Goal: Task Accomplishment & Management: Complete application form

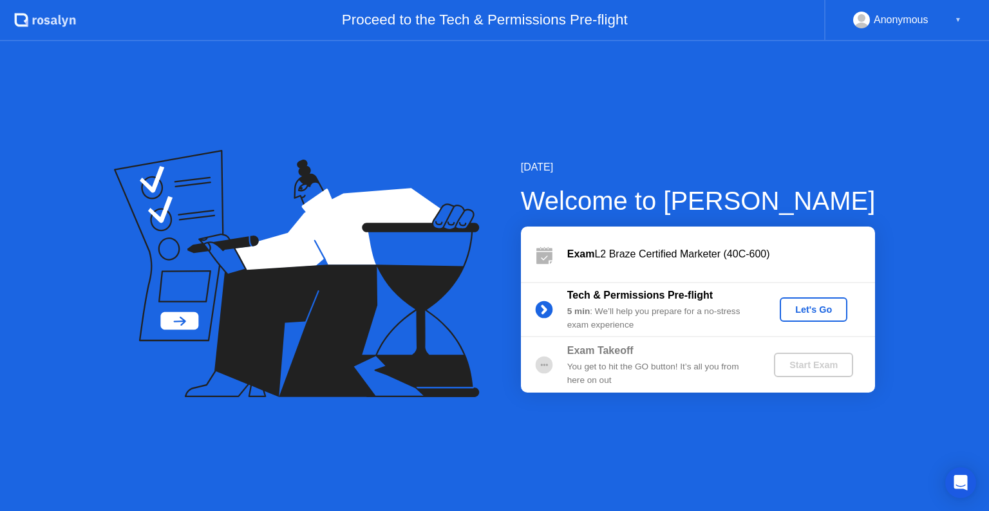
click at [805, 309] on div "Let's Go" at bounding box center [813, 310] width 57 height 10
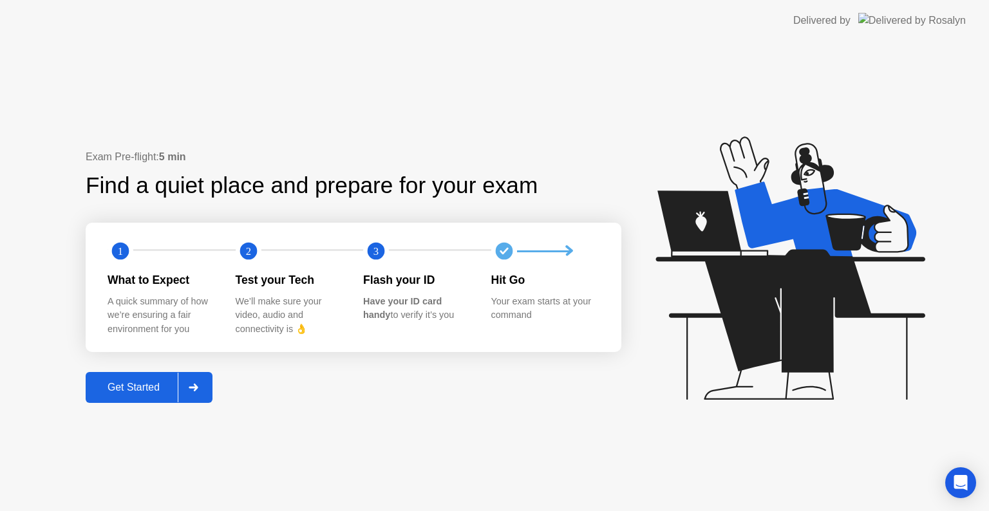
click at [144, 387] on div "Get Started" at bounding box center [134, 388] width 88 height 12
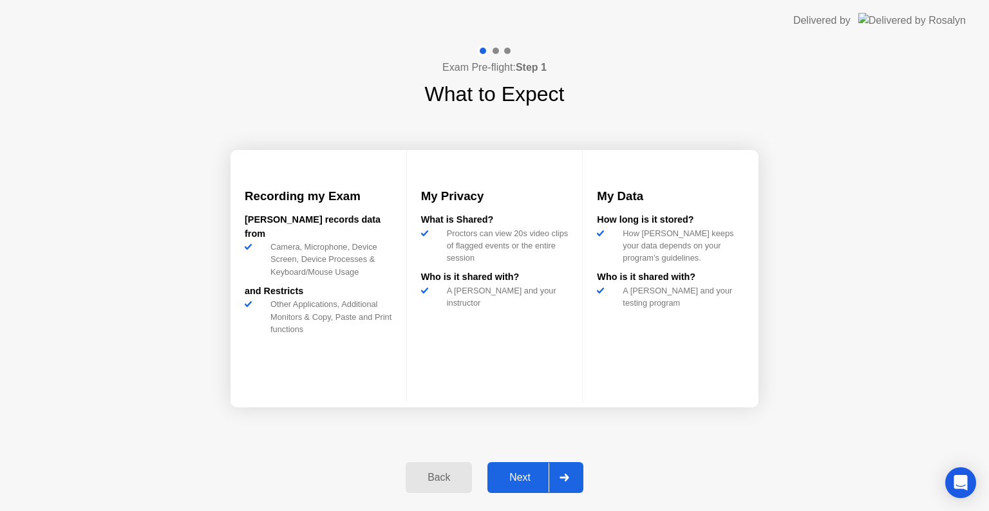
click at [528, 480] on div "Next" at bounding box center [519, 478] width 57 height 12
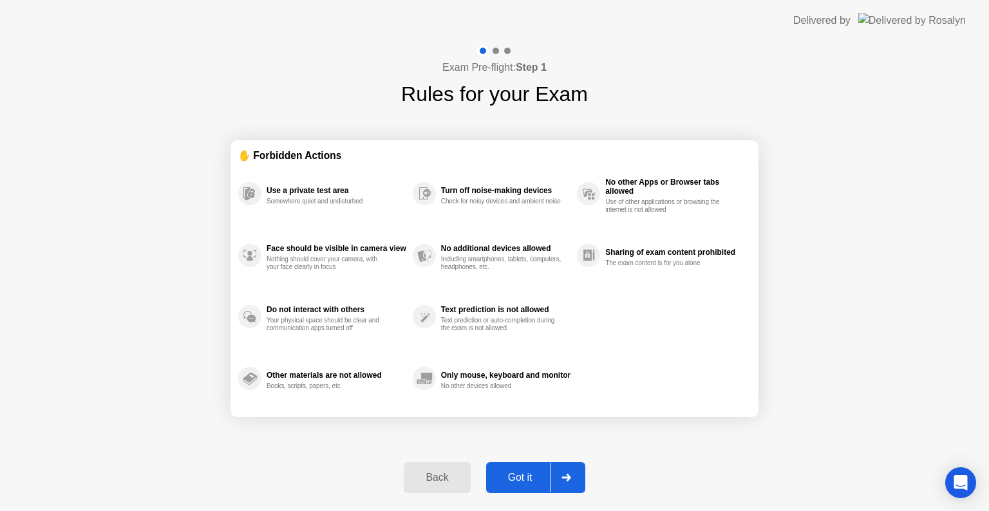
click at [530, 479] on div "Got it" at bounding box center [520, 478] width 61 height 12
select select "**********"
select select "*******"
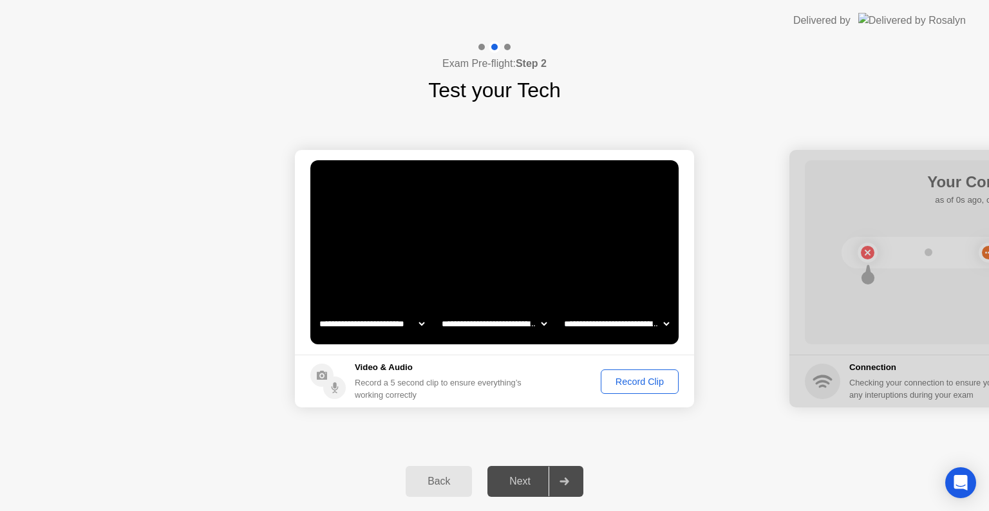
click at [527, 484] on div "Next" at bounding box center [519, 482] width 57 height 12
click at [371, 322] on select "**********" at bounding box center [372, 324] width 110 height 26
click at [515, 316] on select "**********" at bounding box center [494, 324] width 110 height 26
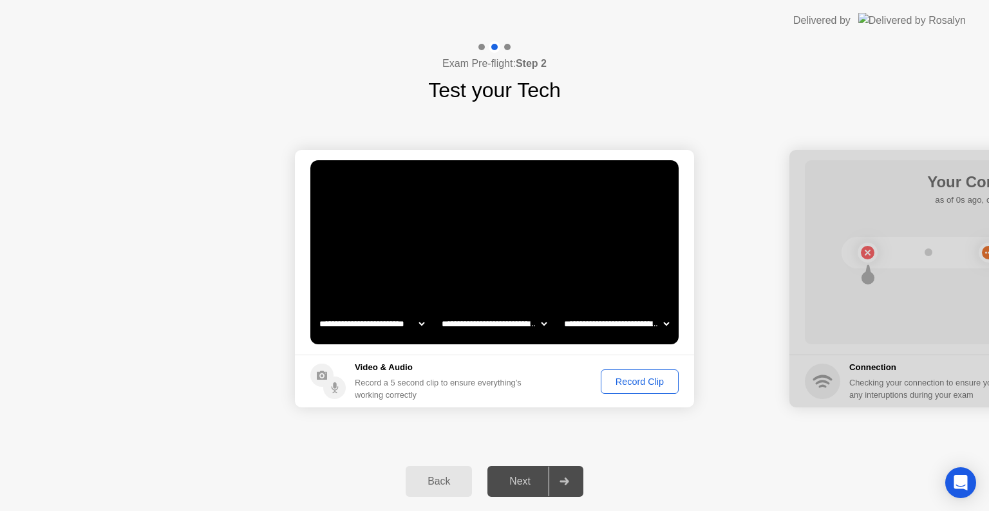
click at [587, 316] on select "**********" at bounding box center [616, 324] width 110 height 26
drag, startPoint x: 587, startPoint y: 316, endPoint x: 594, endPoint y: 321, distance: 8.8
click at [587, 316] on select "**********" at bounding box center [616, 324] width 110 height 26
click at [636, 384] on div "Record Clip" at bounding box center [639, 382] width 69 height 10
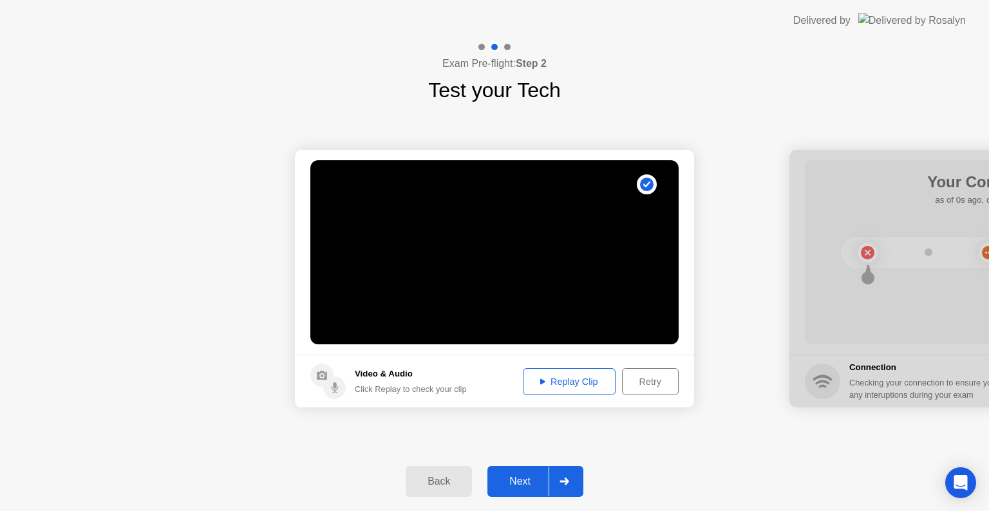
click at [527, 481] on div "Next" at bounding box center [519, 482] width 57 height 12
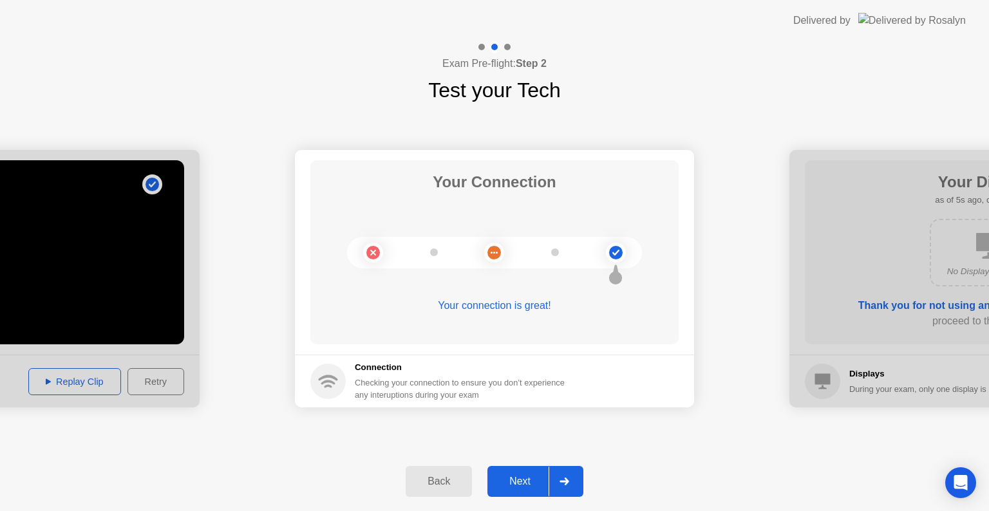
click at [515, 484] on div "Next" at bounding box center [519, 482] width 57 height 12
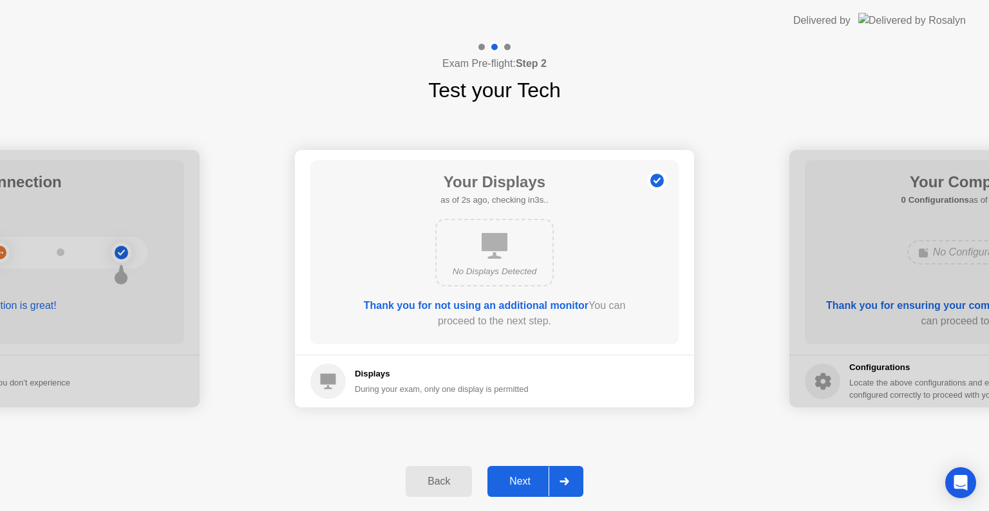
click at [525, 471] on button "Next" at bounding box center [535, 481] width 96 height 31
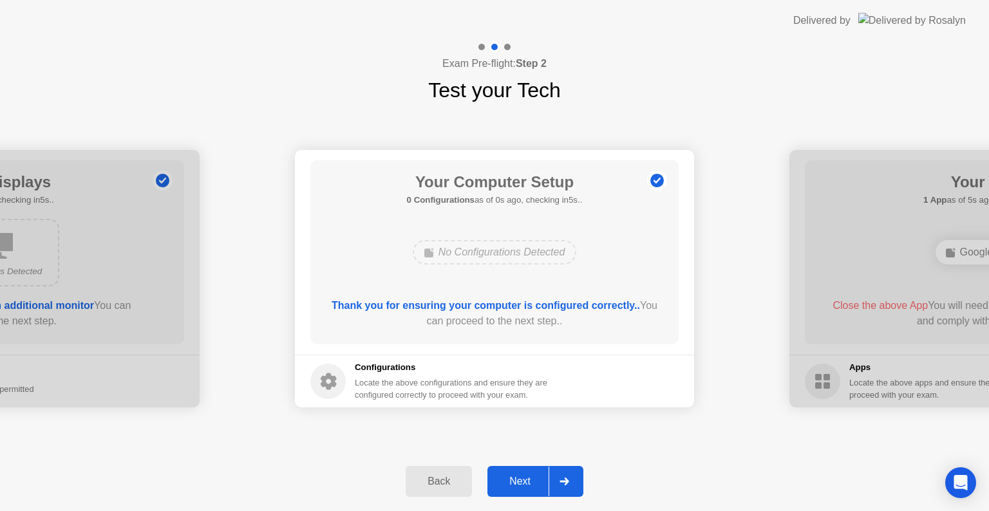
click at [511, 482] on div "Next" at bounding box center [519, 482] width 57 height 12
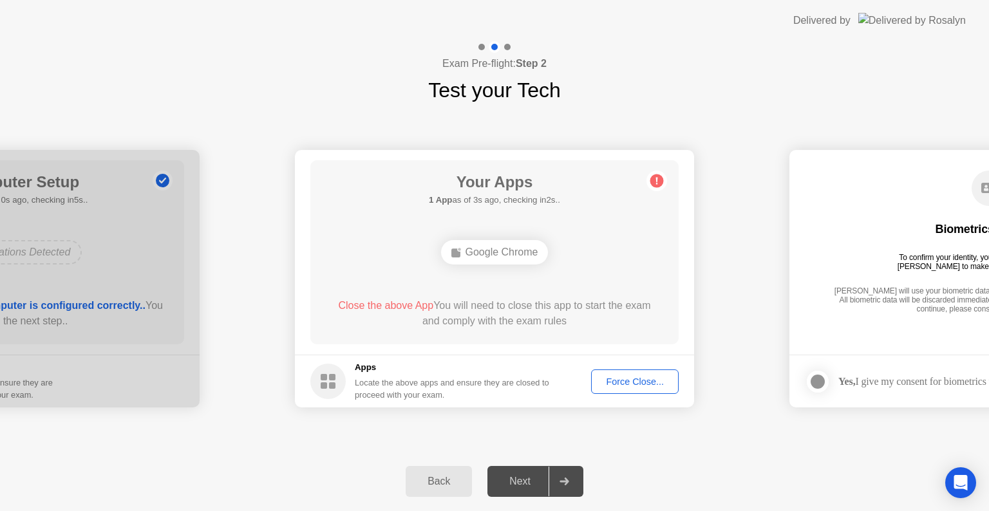
click at [516, 252] on div "Google Chrome" at bounding box center [495, 252] width 108 height 24
click at [641, 381] on div "Force Close..." at bounding box center [635, 382] width 79 height 10
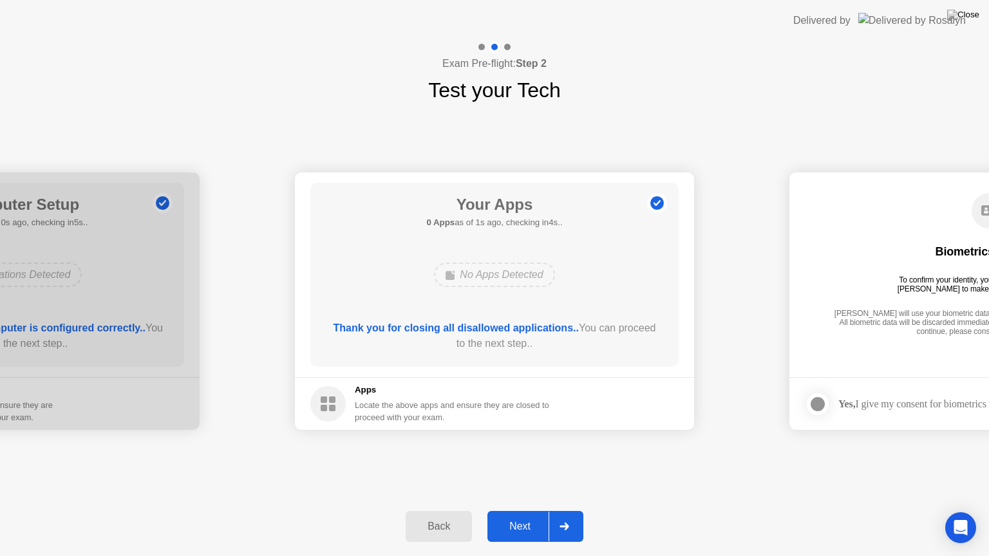
click at [516, 511] on div "Next" at bounding box center [519, 527] width 57 height 12
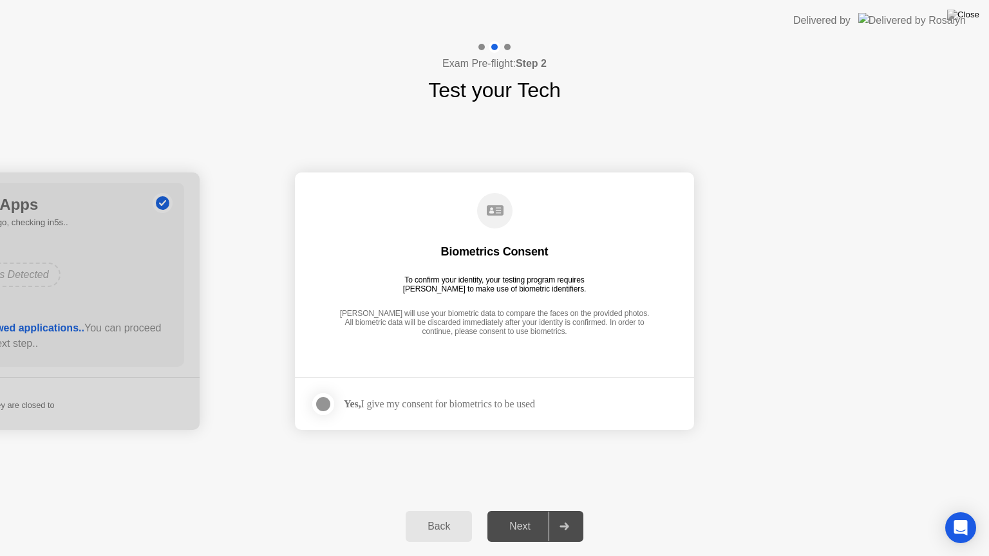
click at [526, 511] on div "Next" at bounding box center [519, 527] width 57 height 12
click at [523, 250] on div "Biometrics Consent" at bounding box center [495, 251] width 108 height 15
click at [322, 405] on div at bounding box center [323, 404] width 15 height 15
click at [536, 511] on div "Next" at bounding box center [519, 527] width 57 height 12
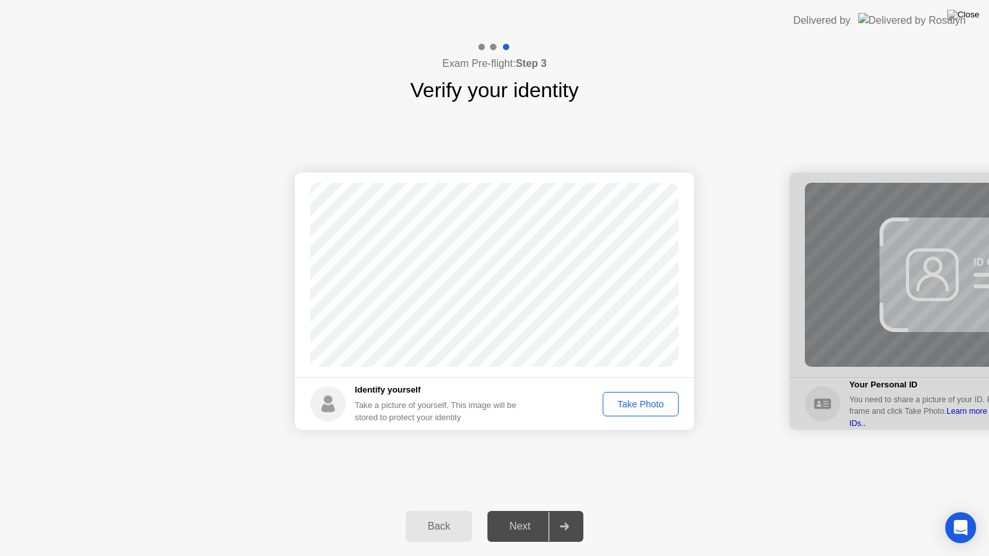
click at [631, 404] on div "Take Photo" at bounding box center [640, 404] width 67 height 10
click at [517, 511] on div "Next" at bounding box center [519, 527] width 57 height 12
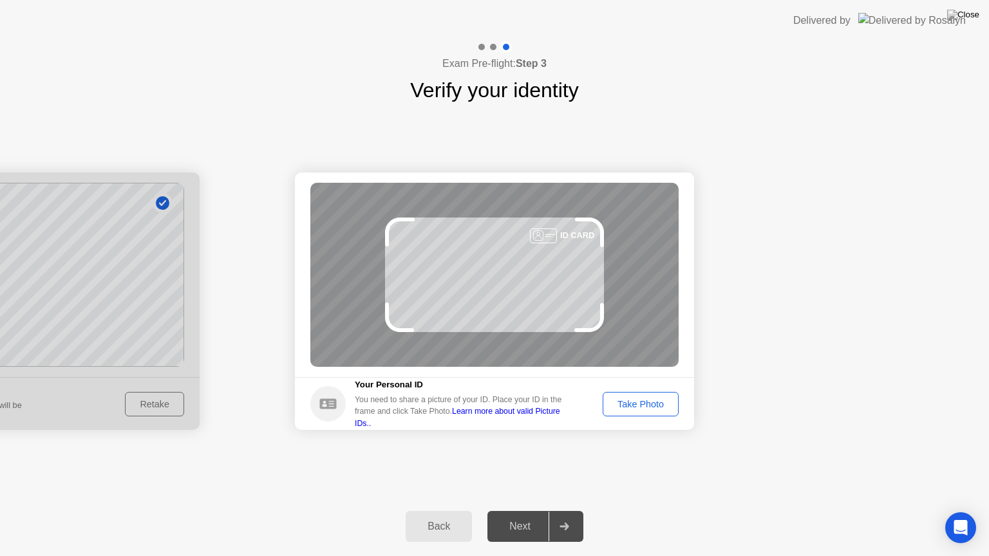
click at [660, 404] on div "Take Photo" at bounding box center [640, 404] width 67 height 10
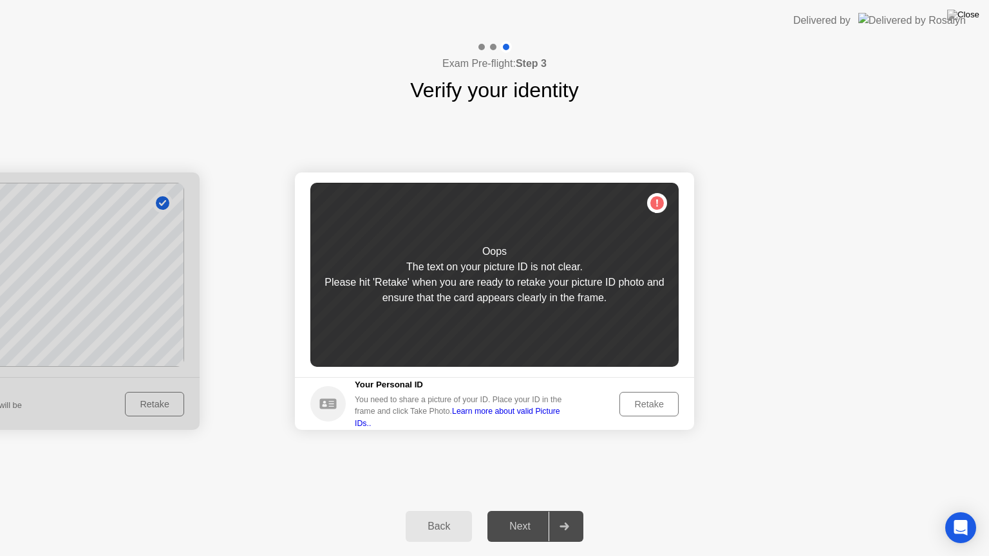
click at [660, 404] on div "Retake" at bounding box center [649, 404] width 50 height 10
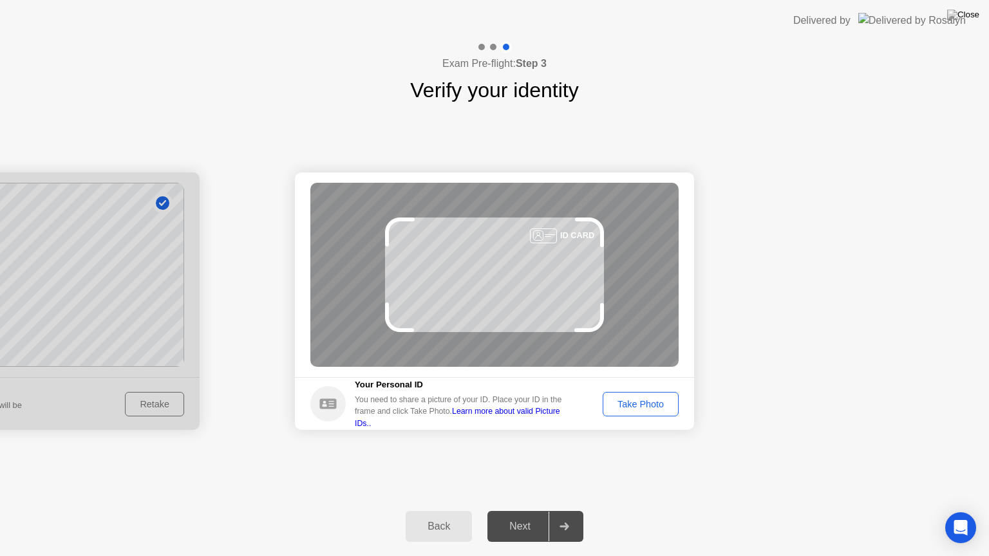
click at [661, 404] on div "Take Photo" at bounding box center [640, 404] width 67 height 10
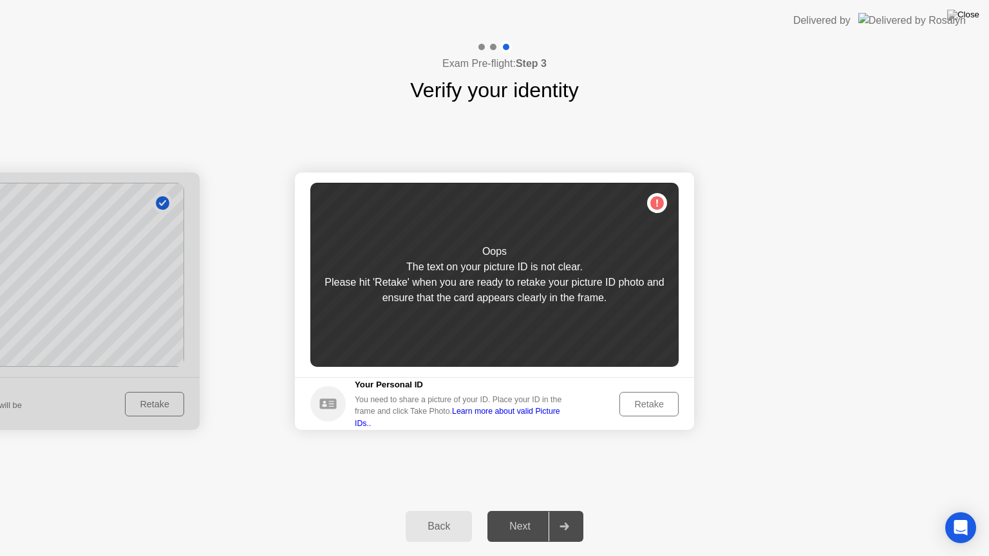
click at [662, 404] on div "Retake" at bounding box center [649, 404] width 50 height 10
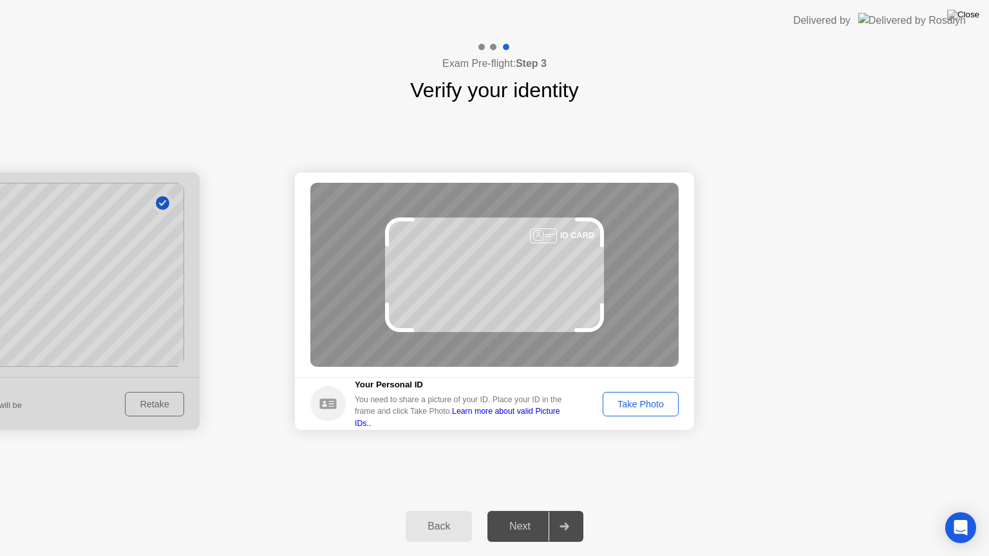
click at [662, 404] on div "Take Photo" at bounding box center [640, 404] width 67 height 10
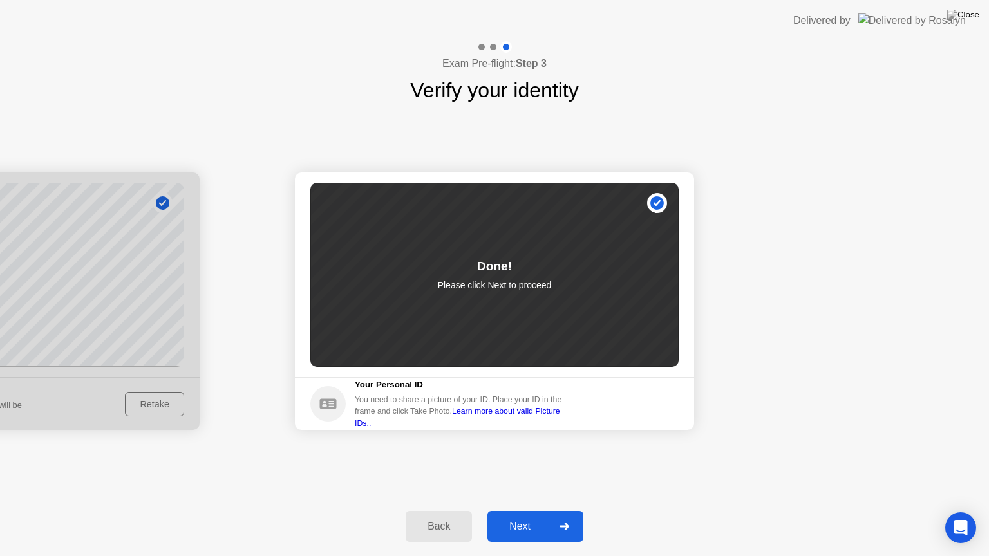
click at [531, 511] on button "Next" at bounding box center [535, 526] width 96 height 31
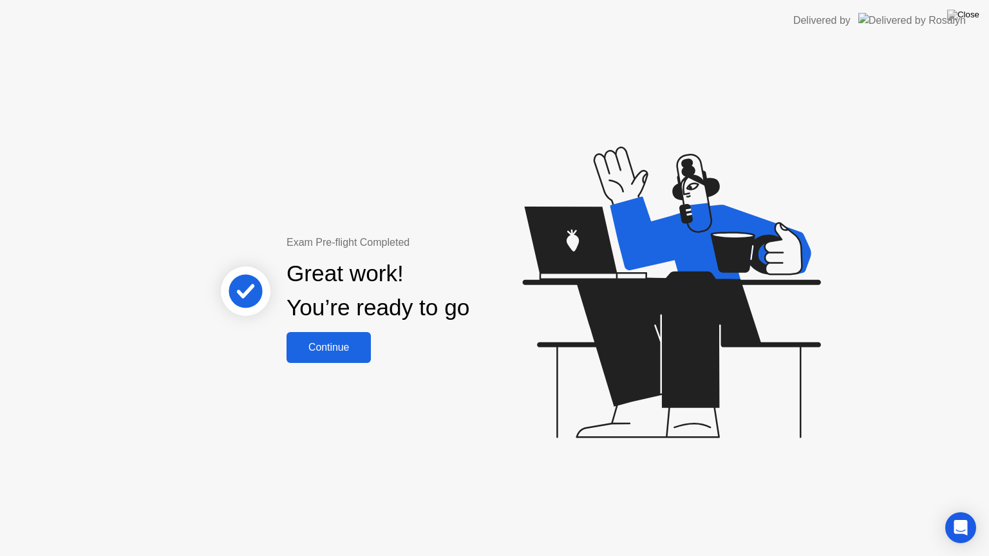
click at [322, 353] on div "Continue" at bounding box center [328, 348] width 77 height 12
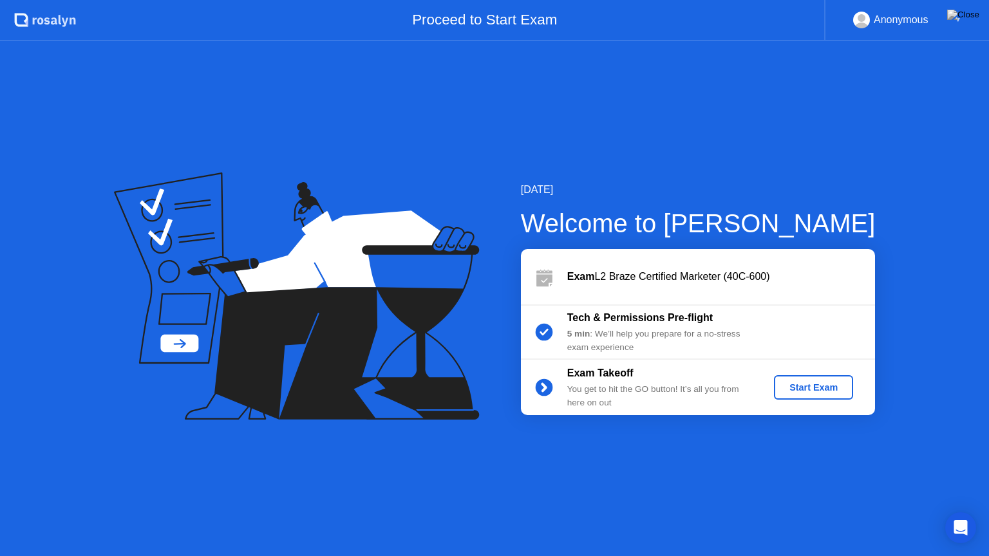
click at [896, 21] on div "Anonymous" at bounding box center [901, 20] width 55 height 17
click at [161, 0] on div "Proceed to Start Exam" at bounding box center [450, 20] width 748 height 41
click at [765, 146] on div "[DATE] Welcome to [PERSON_NAME] Exam L2 Braze Certified Marketer (40C-600) Tech…" at bounding box center [494, 298] width 989 height 515
click at [829, 184] on div "[DATE]" at bounding box center [698, 189] width 355 height 15
click at [824, 382] on div "Start Exam" at bounding box center [813, 387] width 69 height 10
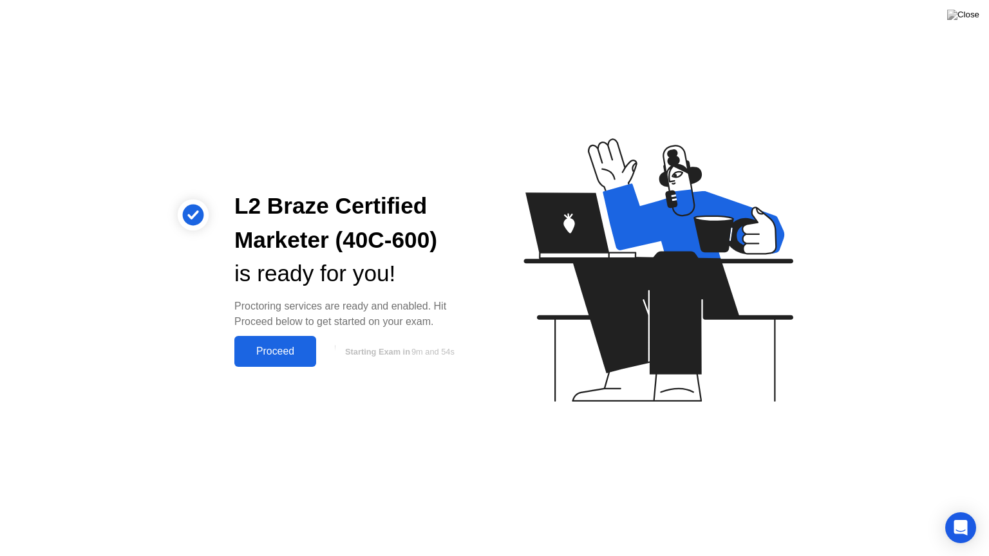
click at [282, 357] on div "Proceed" at bounding box center [275, 352] width 74 height 12
